Goal: Task Accomplishment & Management: Manage account settings

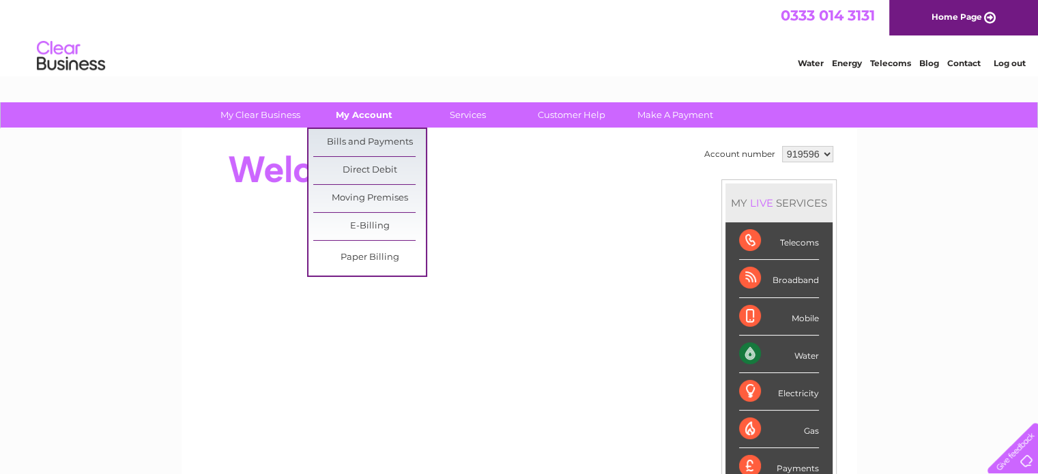
click at [367, 115] on link "My Account" at bounding box center [364, 114] width 113 height 25
click at [371, 150] on link "Bills and Payments" at bounding box center [369, 142] width 113 height 27
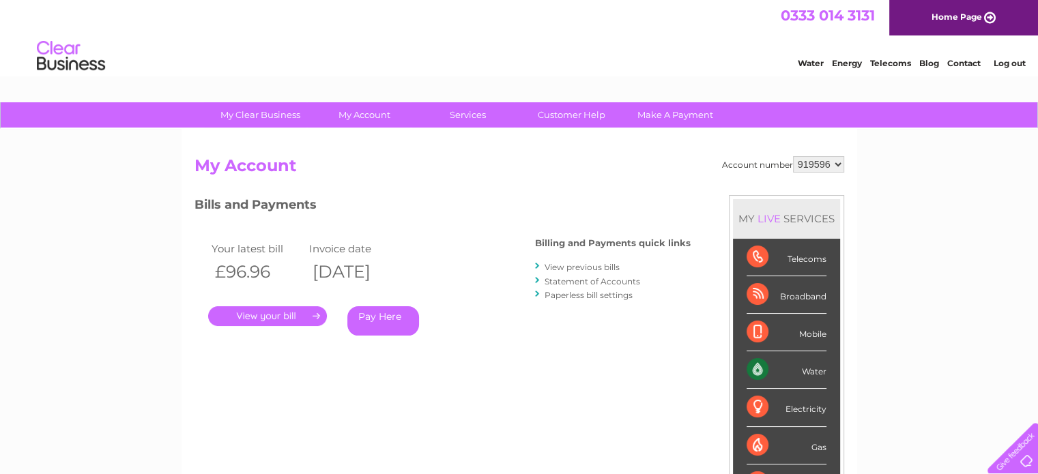
click at [279, 320] on link "." at bounding box center [267, 317] width 119 height 20
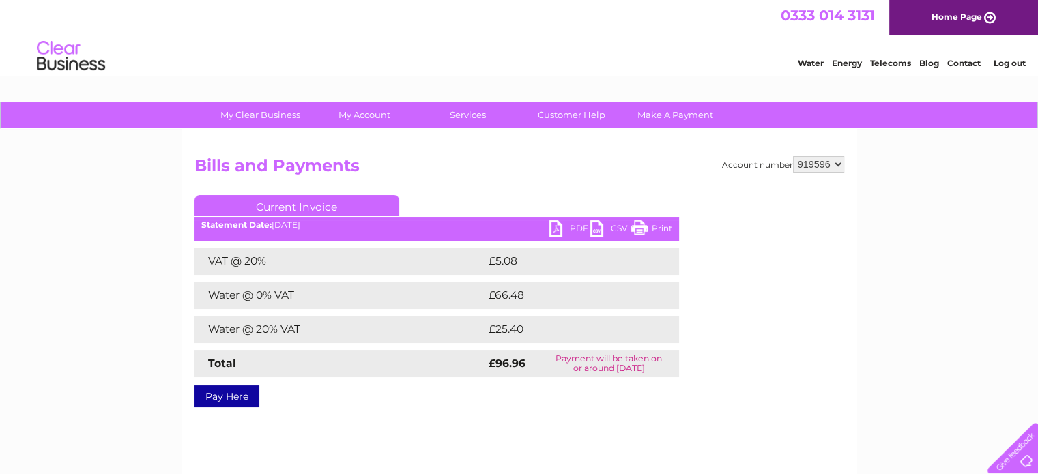
click at [576, 225] on link "PDF" at bounding box center [570, 231] width 41 height 20
